Goal: Task Accomplishment & Management: Manage account settings

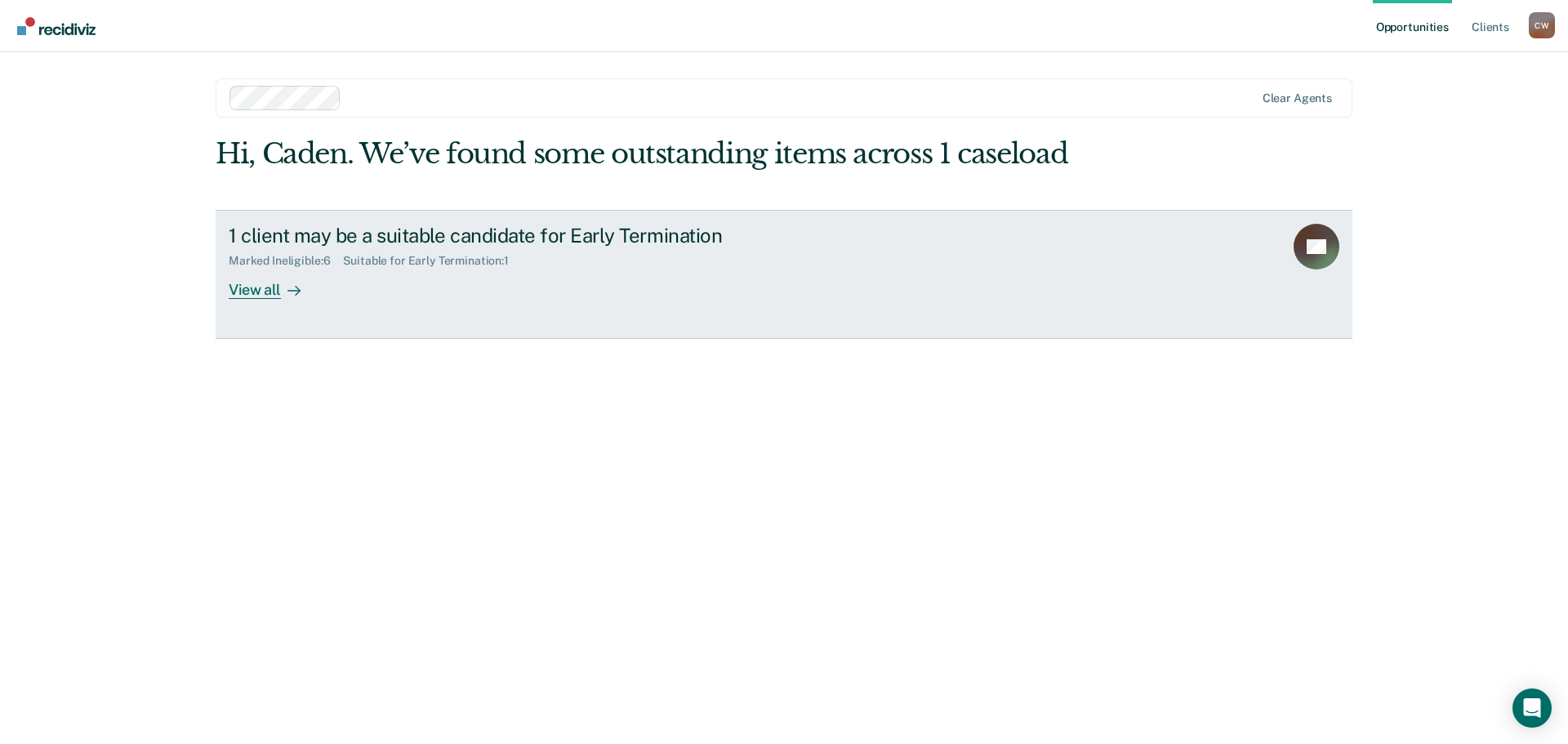
click at [385, 294] on div "1 client may be a suitable candidate for Early Termination Marked Ineligible : …" at bounding box center [534, 261] width 612 height 75
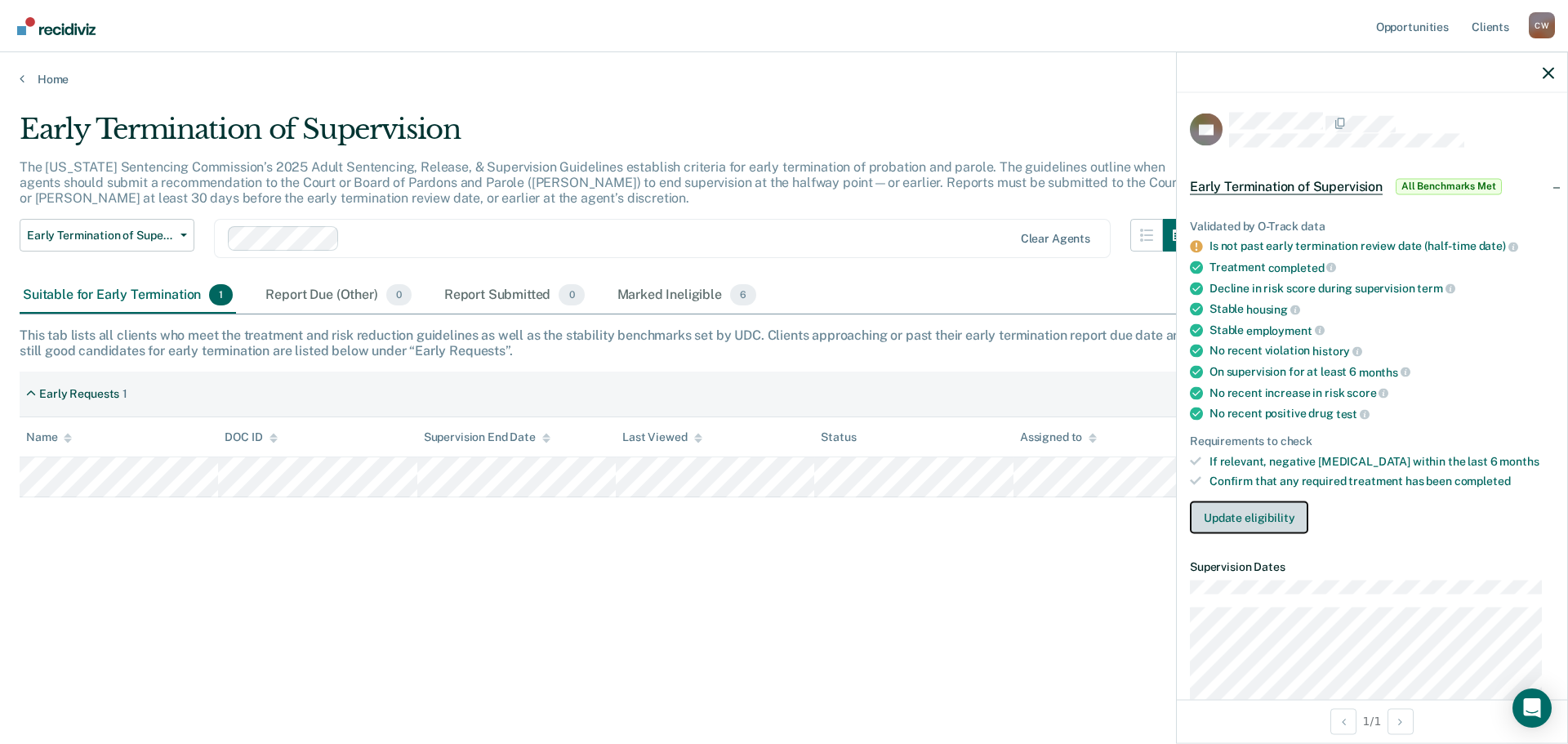
click at [1287, 518] on button "Update eligibility" at bounding box center [1249, 518] width 118 height 33
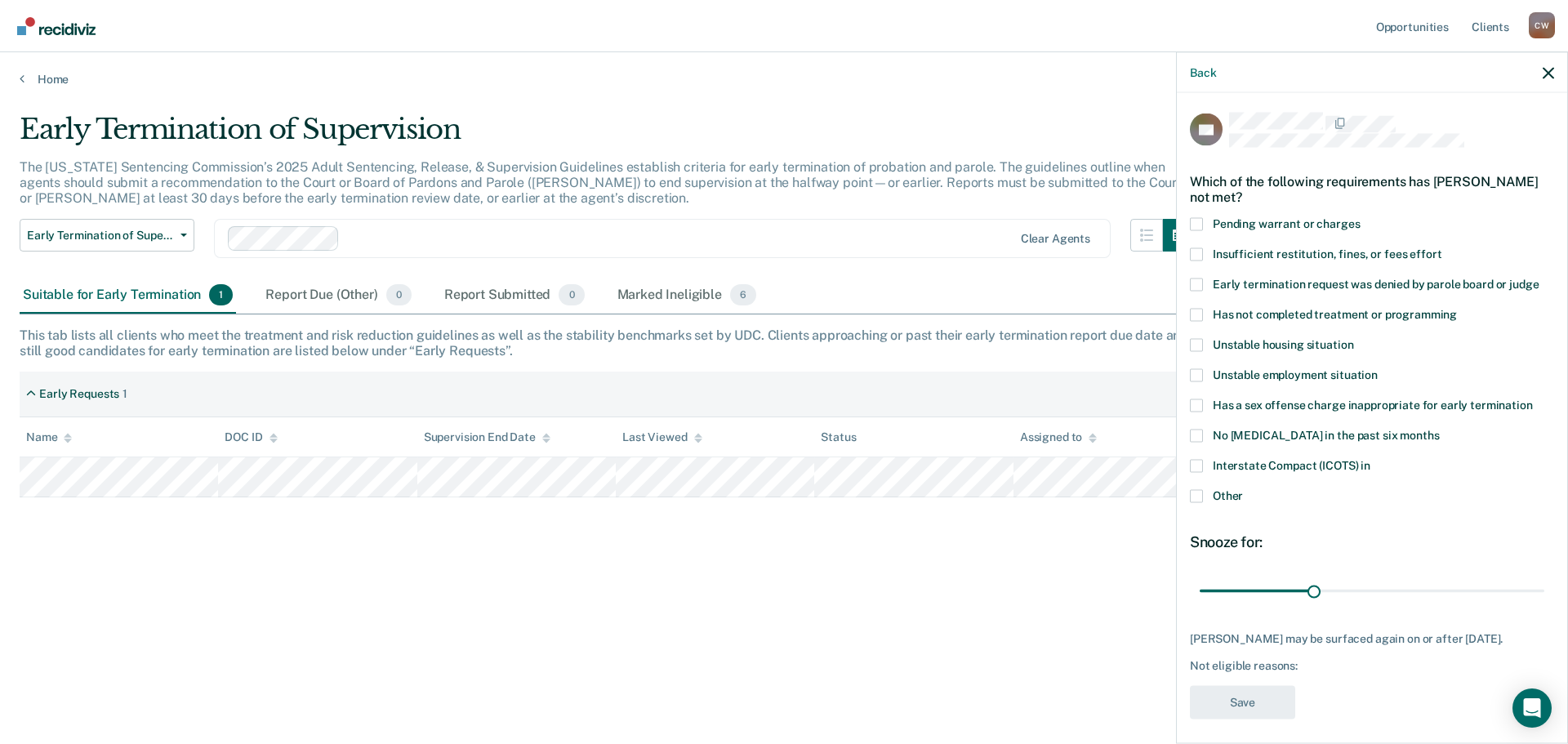
click at [1210, 285] on label "Early termination request was denied by parole board or judge" at bounding box center [1372, 286] width 364 height 17
click at [1539, 278] on input "Early termination request was denied by parole board or judge" at bounding box center [1539, 278] width 0 height 0
click at [1204, 279] on label "Early termination request was denied by parole board or judge" at bounding box center [1372, 286] width 364 height 17
click at [1539, 278] on input "Early termination request was denied by parole board or judge" at bounding box center [1539, 278] width 0 height 0
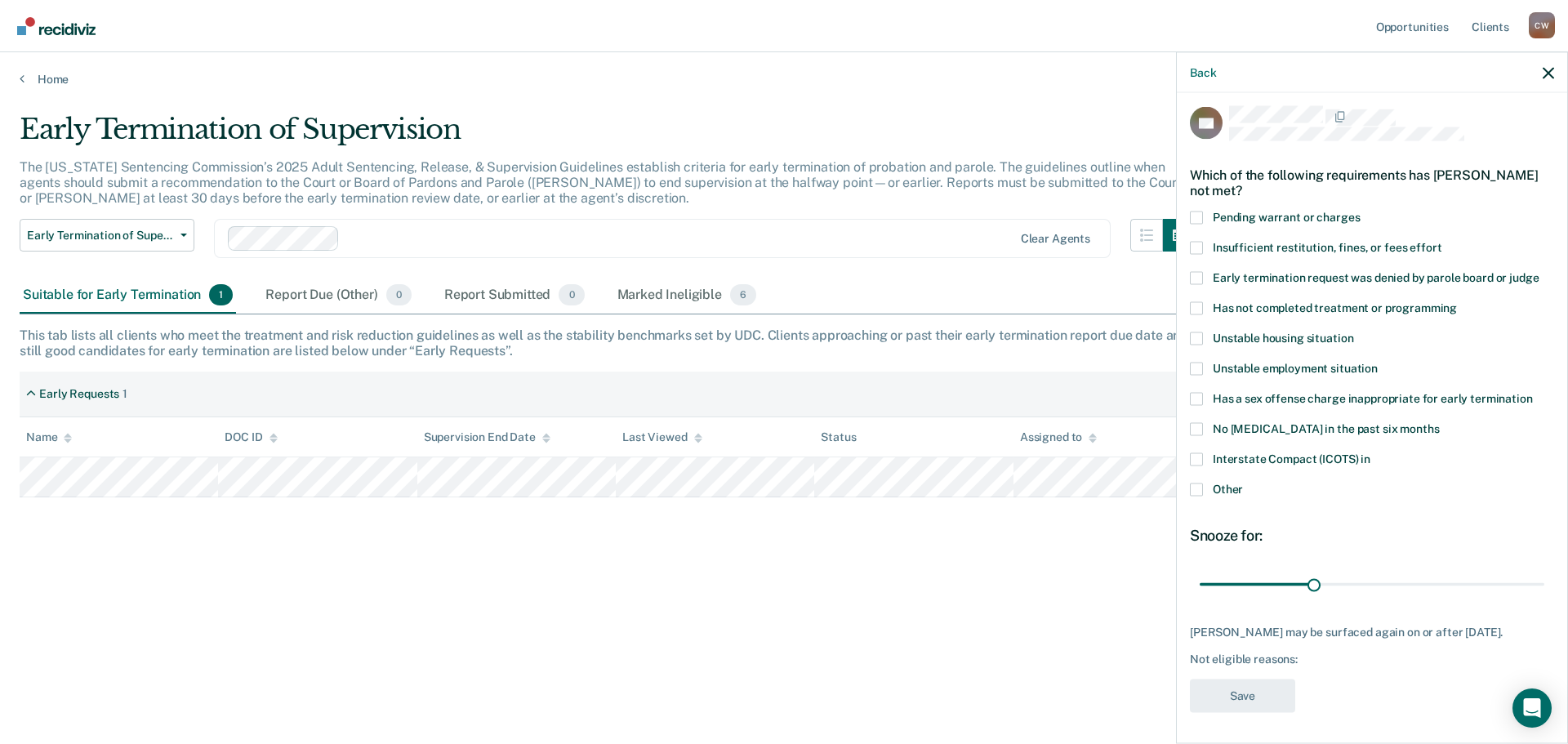
click at [1206, 492] on label "Other" at bounding box center [1372, 491] width 364 height 17
click at [1243, 483] on input "Other" at bounding box center [1243, 483] width 0 height 0
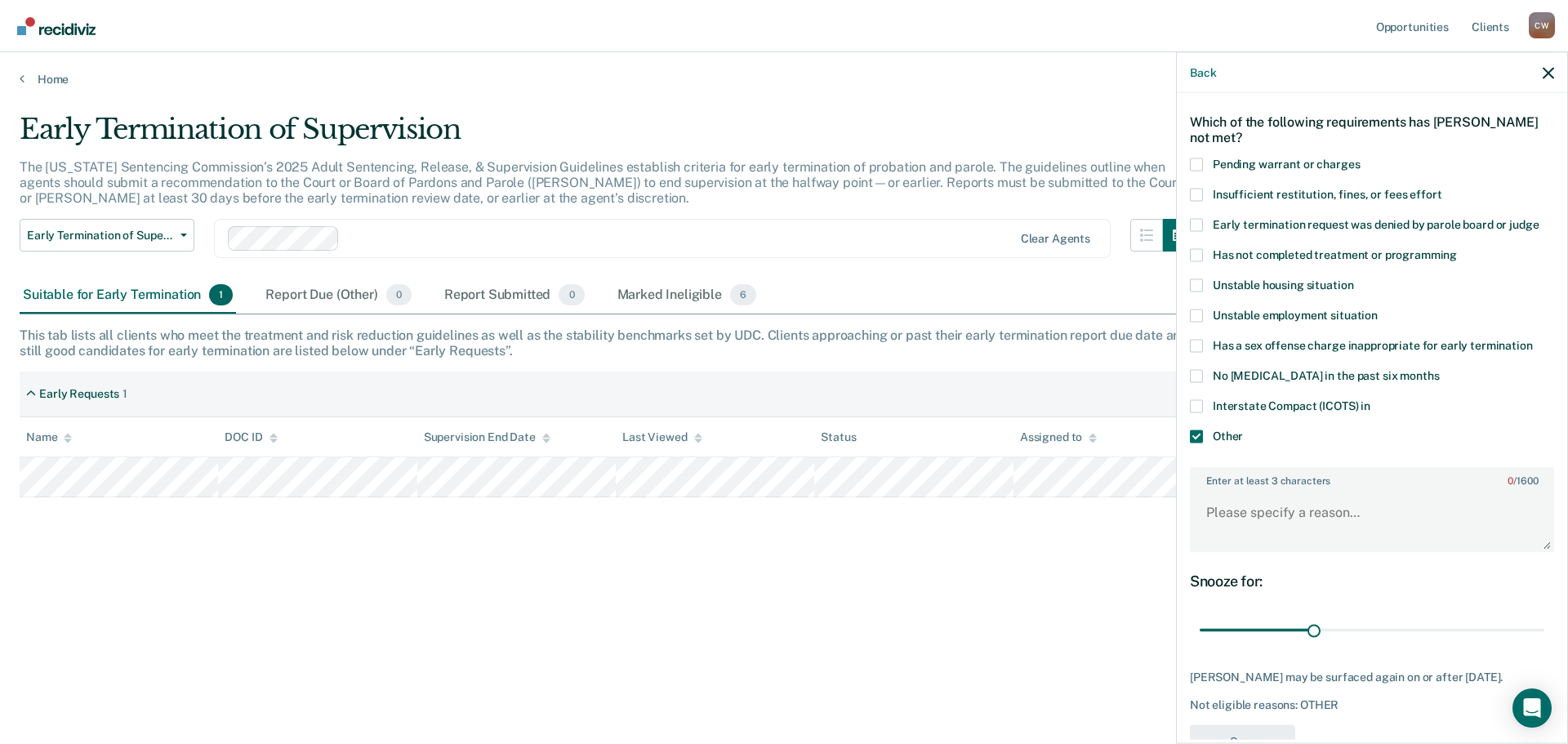
scroll to position [88, 0]
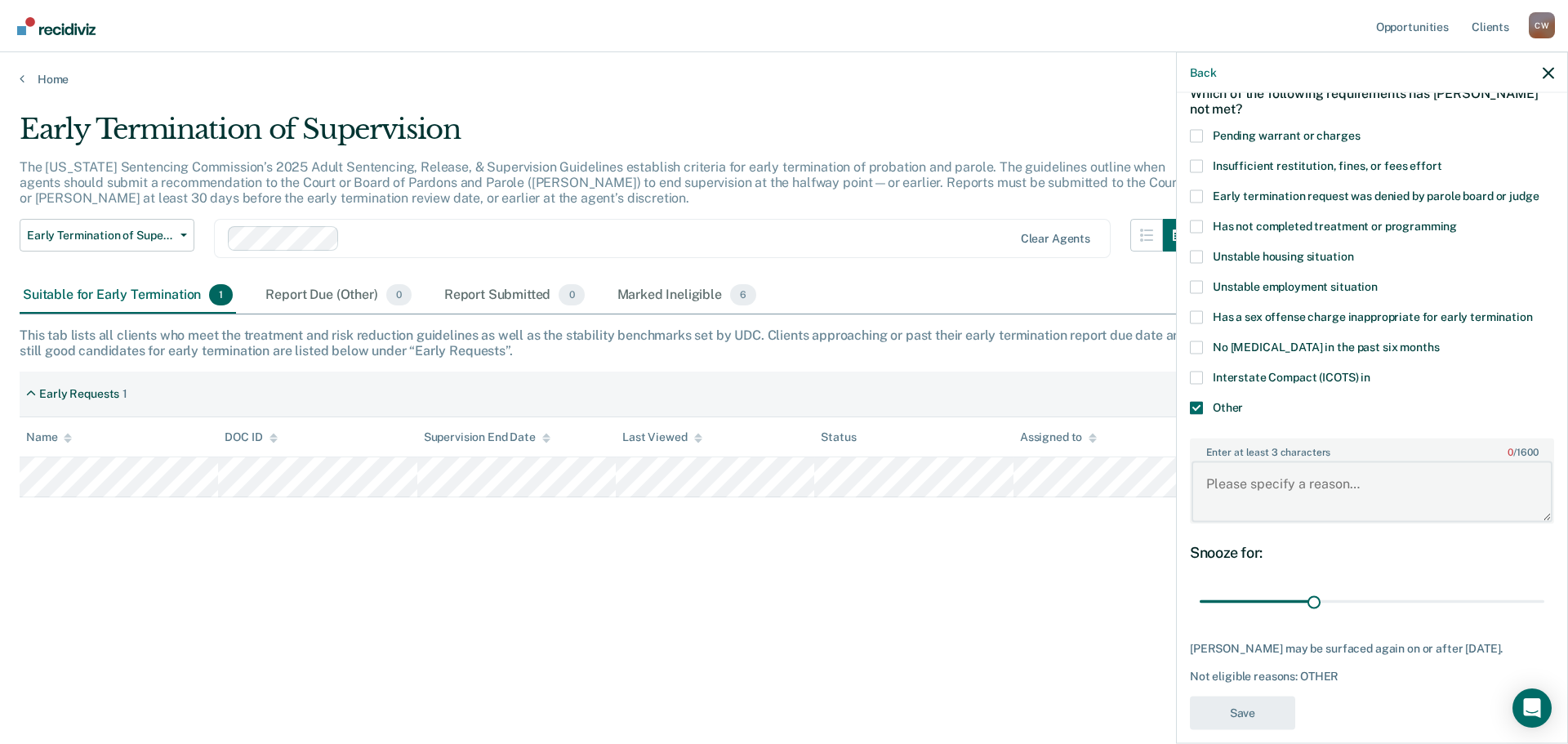
click at [1313, 483] on textarea "Enter at least 3 characters 0 / 1600" at bounding box center [1371, 491] width 361 height 61
click at [1333, 491] on textarea "Felony DUI" at bounding box center [1371, 491] width 361 height 61
click at [1491, 488] on textarea "Felony DUI - His ETR is not for six months. (case" at bounding box center [1371, 491] width 361 height 61
paste textarea "241800038"
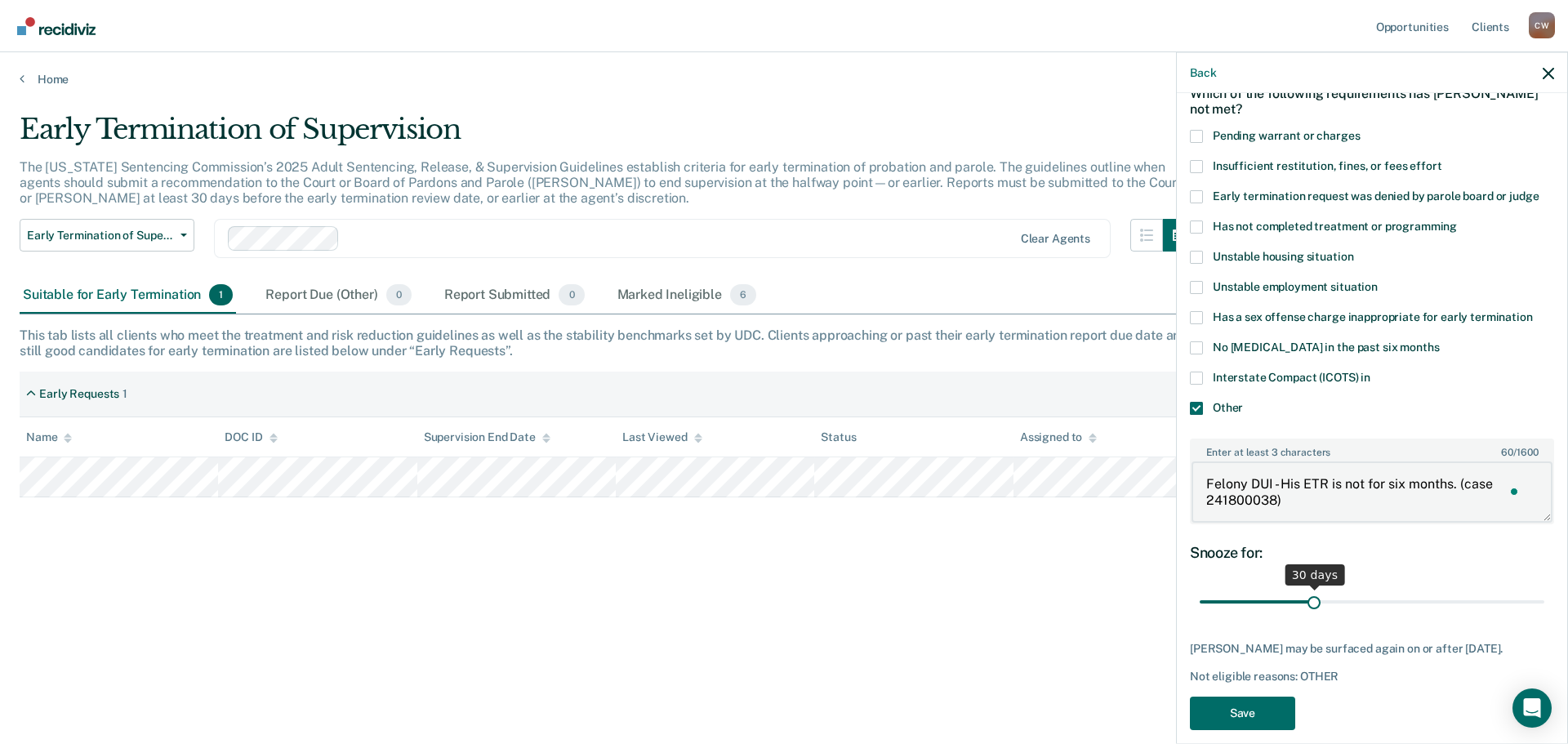
type textarea "Felony DUI - His ETR is not for six months. (case 241800038)"
drag, startPoint x: 1309, startPoint y: 606, endPoint x: 1567, endPoint y: 617, distance: 258.2
type input "90"
click at [1544, 616] on input "range" at bounding box center [1372, 601] width 344 height 29
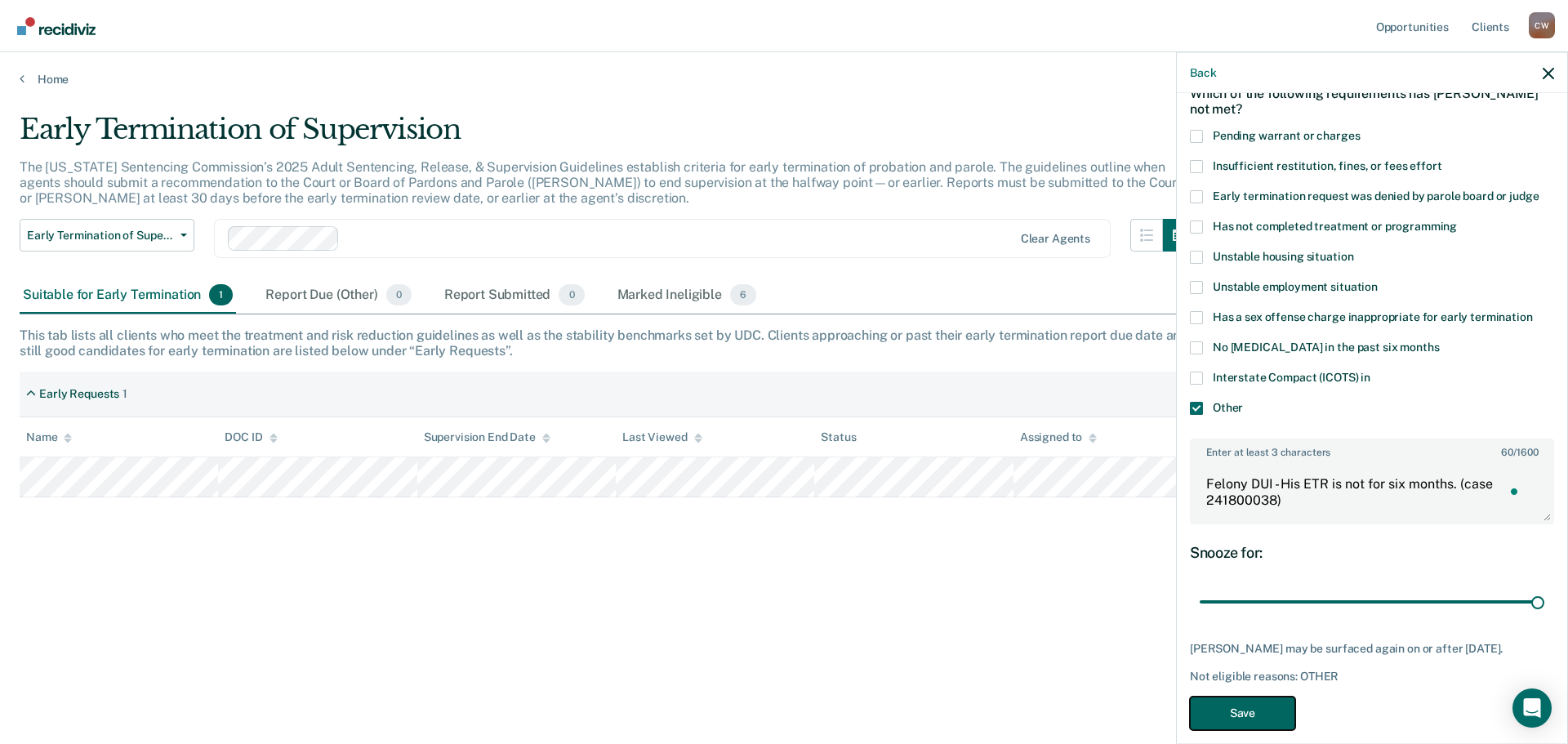
click at [1222, 720] on button "Save" at bounding box center [1243, 712] width 106 height 34
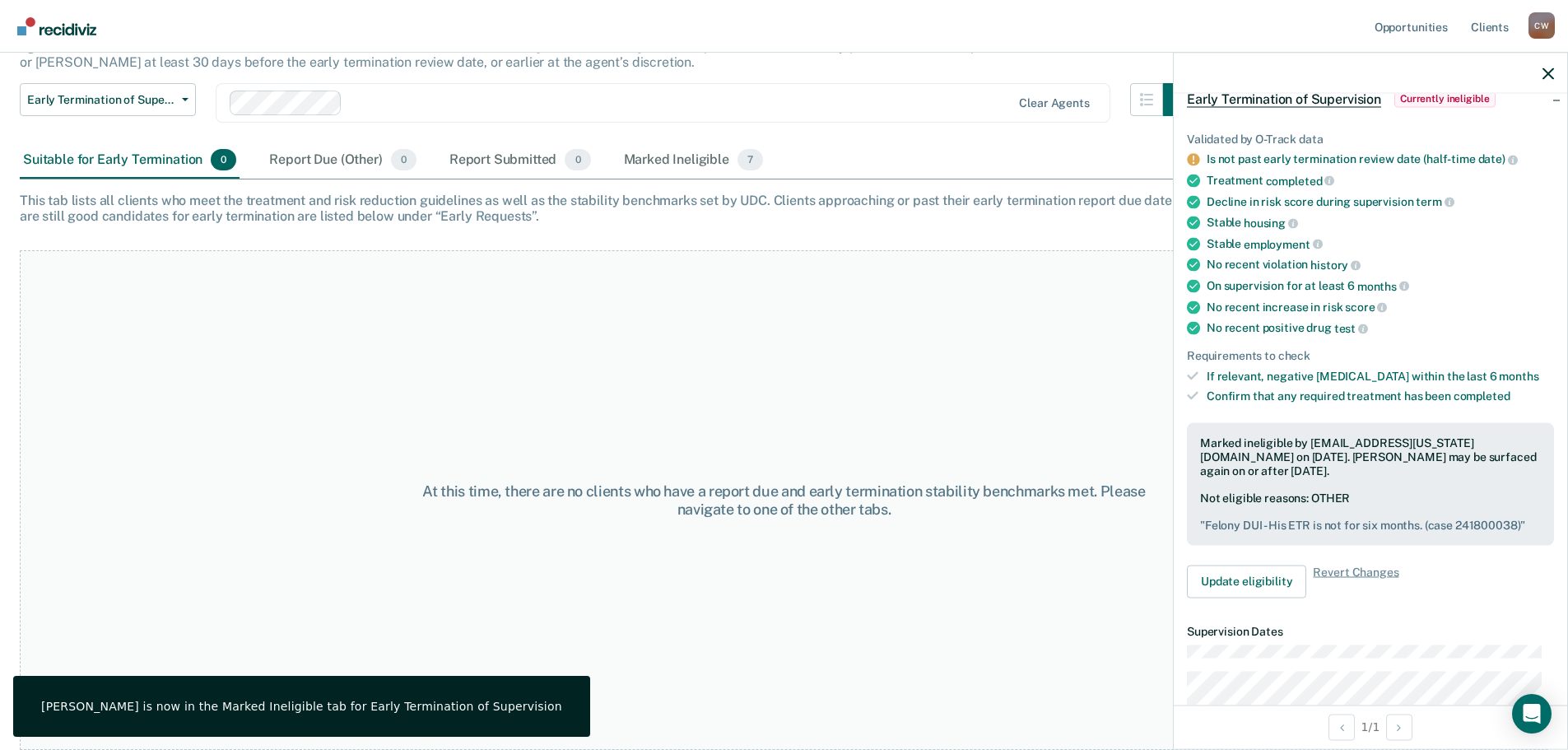
scroll to position [0, 0]
